Goal: Information Seeking & Learning: Learn about a topic

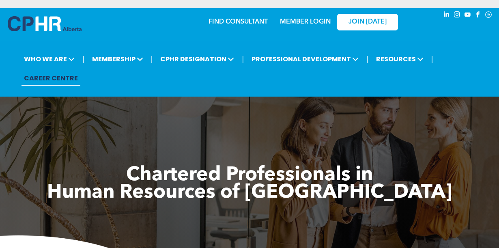
click at [310, 22] on link "MEMBER LOGIN" at bounding box center [305, 22] width 51 height 6
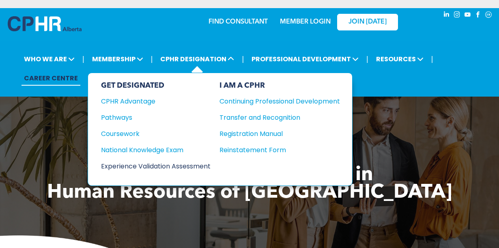
click at [131, 167] on div "Experience Validation Assessment" at bounding box center [150, 166] width 99 height 10
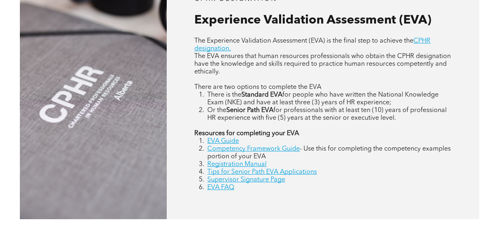
scroll to position [357, 0]
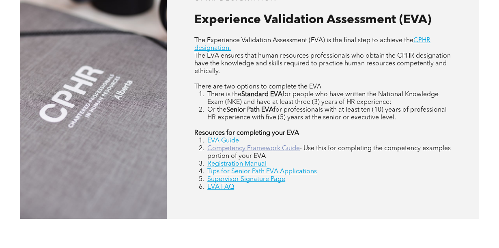
click at [247, 150] on link "Competency Framework Guide" at bounding box center [253, 148] width 92 height 6
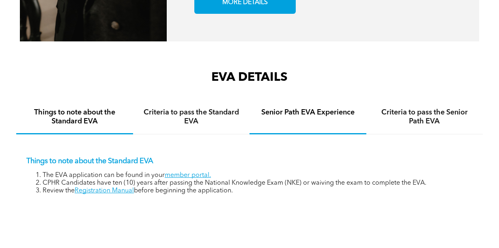
scroll to position [1097, 0]
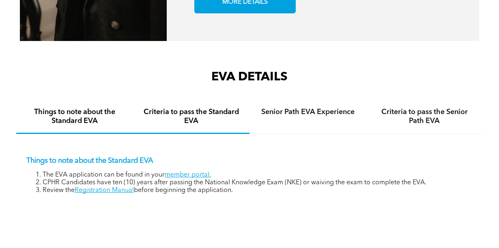
click at [180, 108] on h4 "Criteria to pass the Standard EVA" at bounding box center [191, 117] width 102 height 18
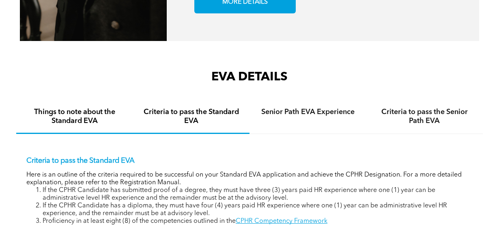
click at [72, 110] on h4 "Things to note about the Standard EVA" at bounding box center [75, 117] width 102 height 18
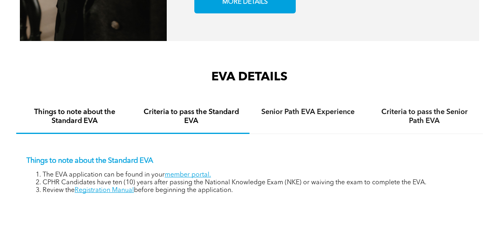
click at [183, 108] on h4 "Criteria to pass the Standard EVA" at bounding box center [191, 117] width 102 height 18
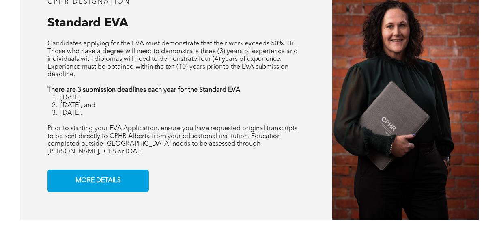
scroll to position [662, 0]
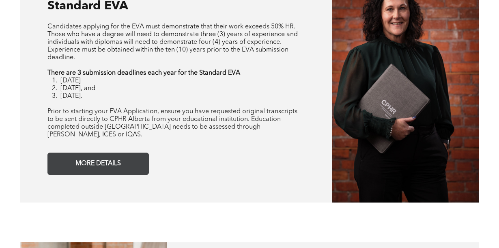
click at [128, 153] on link "MORE DETAILS" at bounding box center [97, 164] width 101 height 22
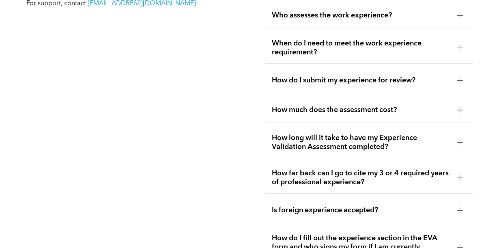
scroll to position [1459, 0]
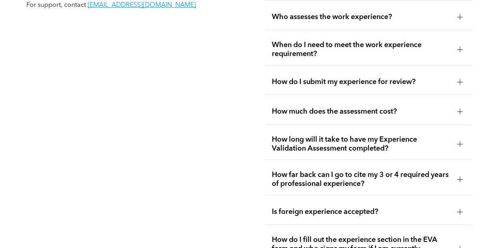
click at [288, 135] on span "How long will it take to have my Experience Validation Assessment completed?" at bounding box center [361, 144] width 179 height 18
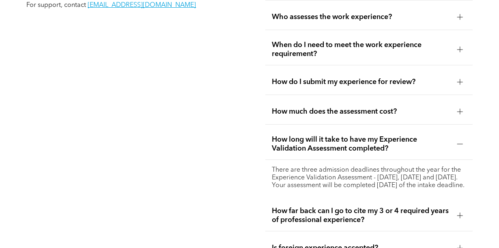
click at [288, 135] on span "How long will it take to have my Experience Validation Assessment completed?" at bounding box center [361, 144] width 179 height 18
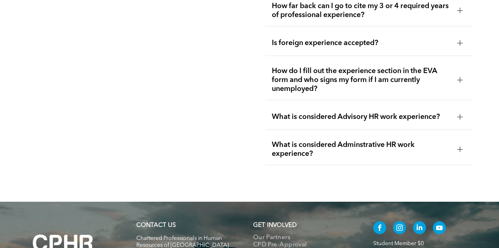
scroll to position [1630, 0]
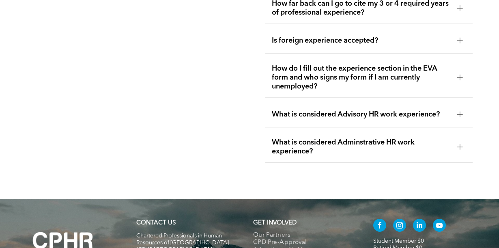
click at [283, 82] on div "How do I fill out the experience section in the EVA form and who signs my form …" at bounding box center [368, 78] width 207 height 40
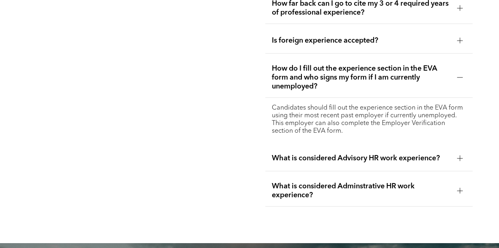
click at [283, 82] on div "How do I fill out the experience section in the EVA form and who signs my form …" at bounding box center [368, 78] width 207 height 40
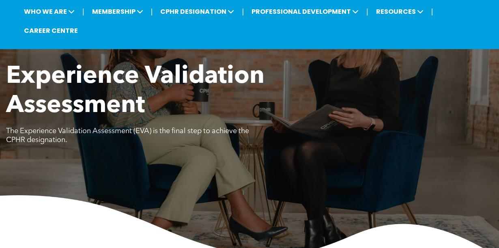
scroll to position [0, 0]
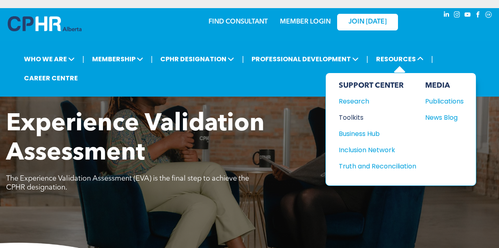
click at [349, 118] on div "Toolkits" at bounding box center [374, 117] width 70 height 10
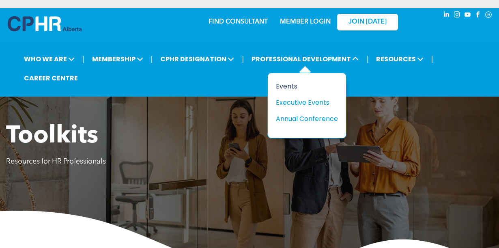
click at [284, 83] on div "Events" at bounding box center [304, 86] width 56 height 10
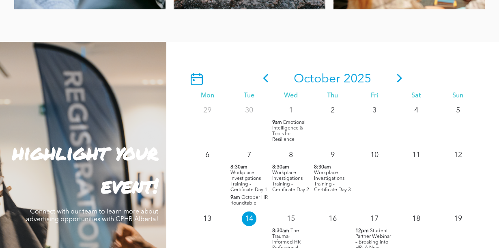
scroll to position [640, 0]
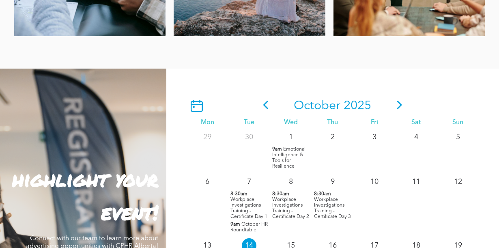
click at [398, 105] on icon at bounding box center [399, 105] width 12 height 9
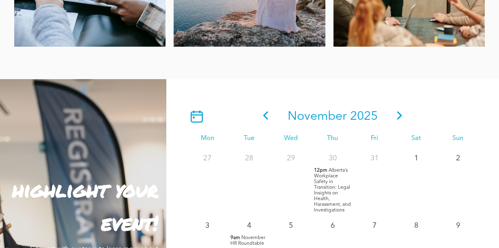
scroll to position [630, 0]
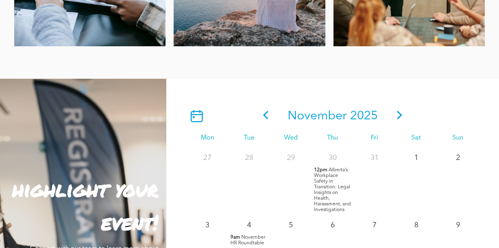
click at [405, 114] on icon at bounding box center [399, 115] width 12 height 9
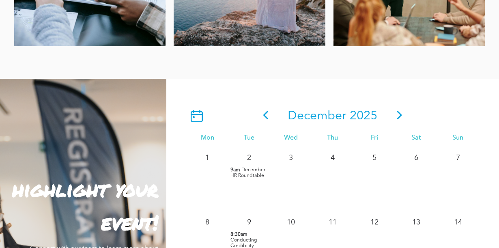
click at [399, 114] on icon at bounding box center [399, 115] width 12 height 9
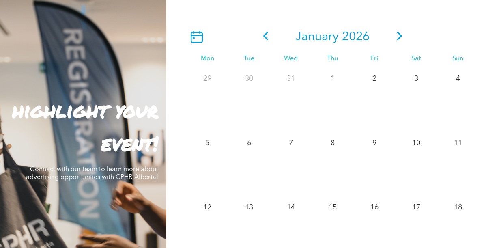
scroll to position [695, 0]
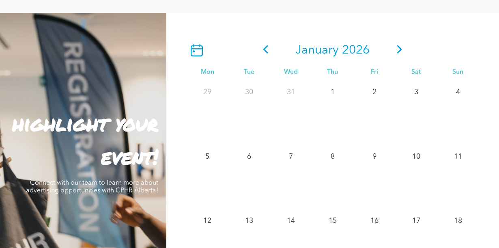
click at [268, 48] on icon at bounding box center [266, 49] width 12 height 9
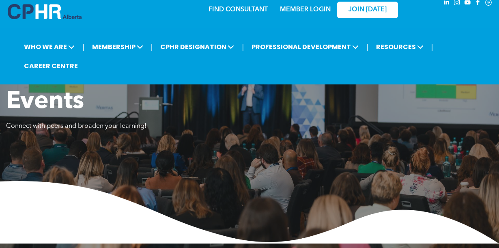
scroll to position [0, 0]
